Goal: Information Seeking & Learning: Check status

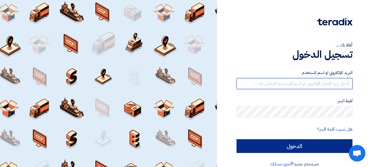
type input "fady.fayez@datcoegypt.com"
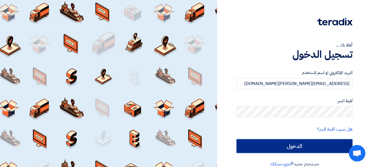
click at [291, 146] on input "الدخول" at bounding box center [294, 146] width 116 height 14
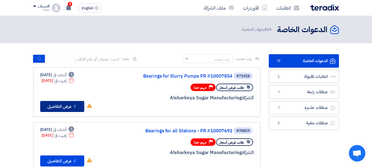
click at [61, 108] on button "Check details عرض التفاصيل" at bounding box center [62, 106] width 44 height 11
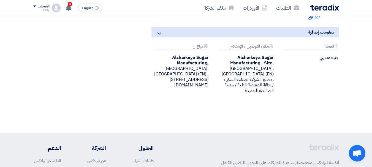
scroll to position [151, 0]
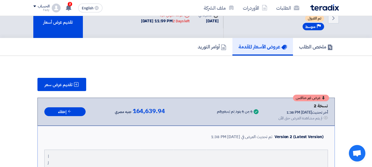
scroll to position [28, 0]
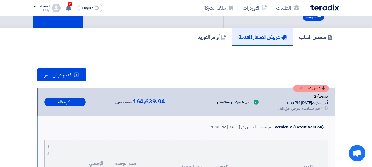
click at [236, 102] on div "6 من 6 بنود تم تسعيرهم" at bounding box center [235, 102] width 36 height 4
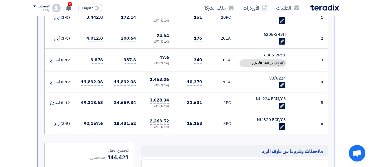
scroll to position [0, 0]
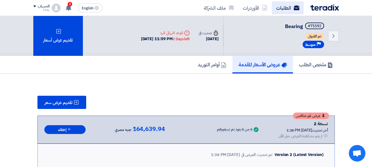
click at [286, 6] on link "الطلبات" at bounding box center [288, 7] width 32 height 13
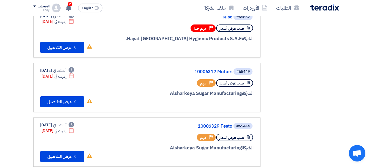
scroll to position [275, 0]
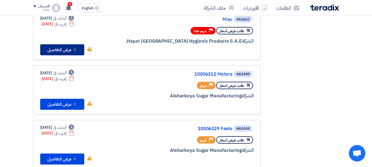
click at [73, 50] on icon "Check details" at bounding box center [74, 49] width 5 height 5
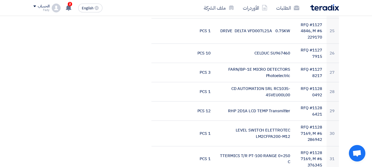
scroll to position [798, 0]
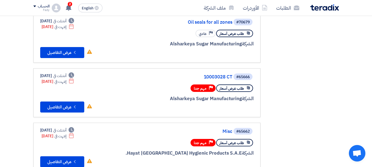
scroll to position [165, 0]
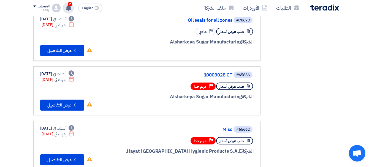
click at [69, 5] on span "2" at bounding box center [70, 4] width 4 height 4
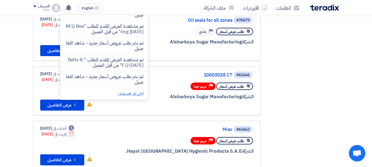
scroll to position [136, 0]
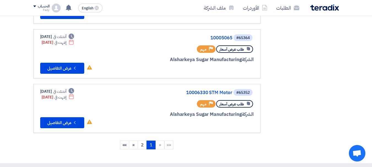
scroll to position [495, 0]
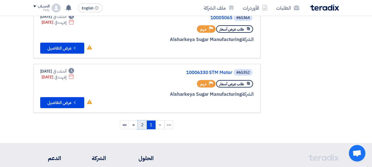
click at [140, 125] on link "2" at bounding box center [142, 125] width 9 height 9
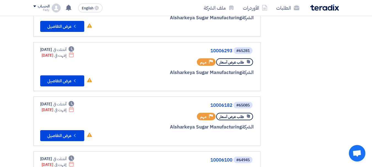
scroll to position [0, 0]
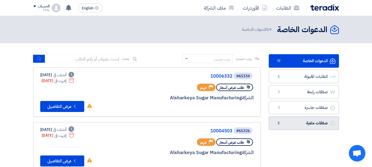
click at [290, 123] on link "صفقات ملغية صفقات ملغية 5" at bounding box center [304, 122] width 70 height 13
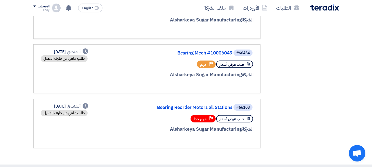
scroll to position [220, 0]
